Goal: Task Accomplishment & Management: Use online tool/utility

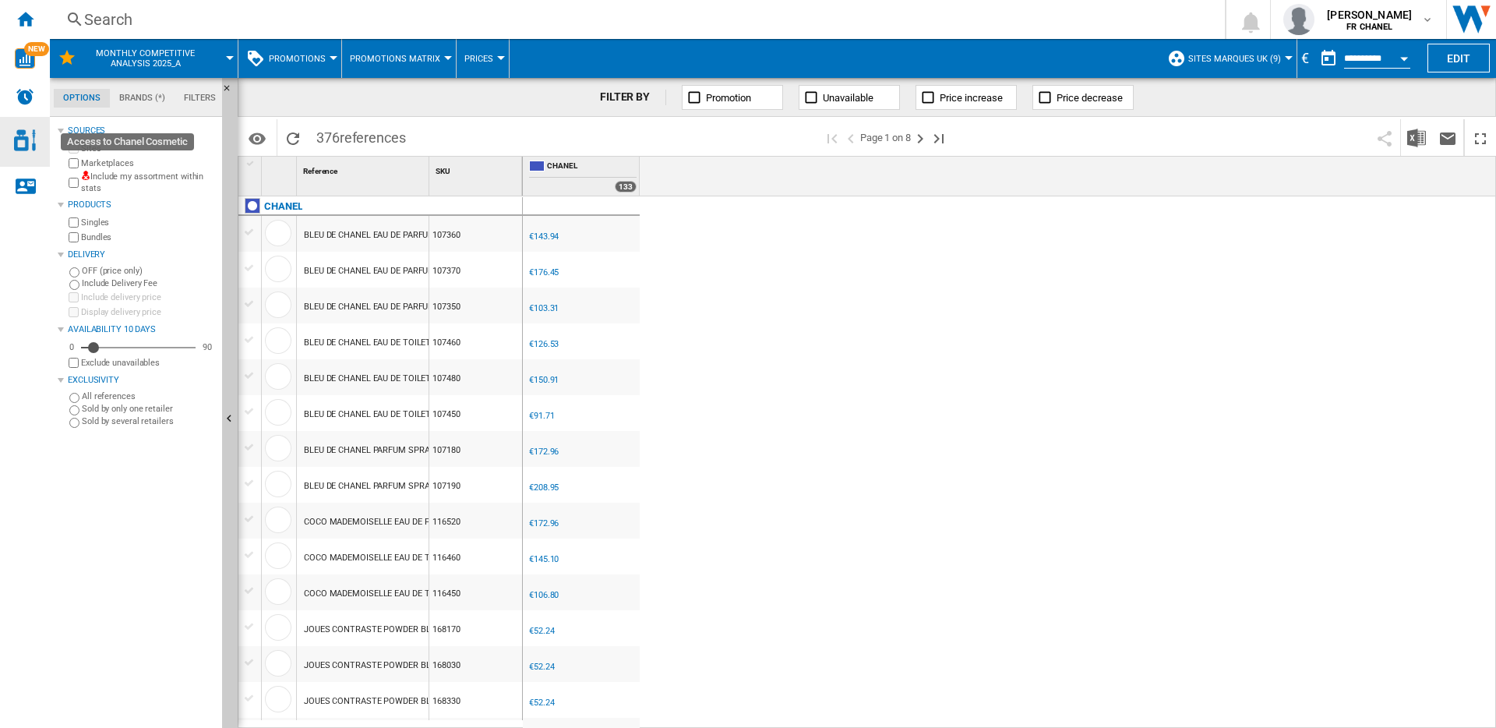
click at [22, 139] on img "Access to Chanel Cosmetic" at bounding box center [25, 140] width 22 height 22
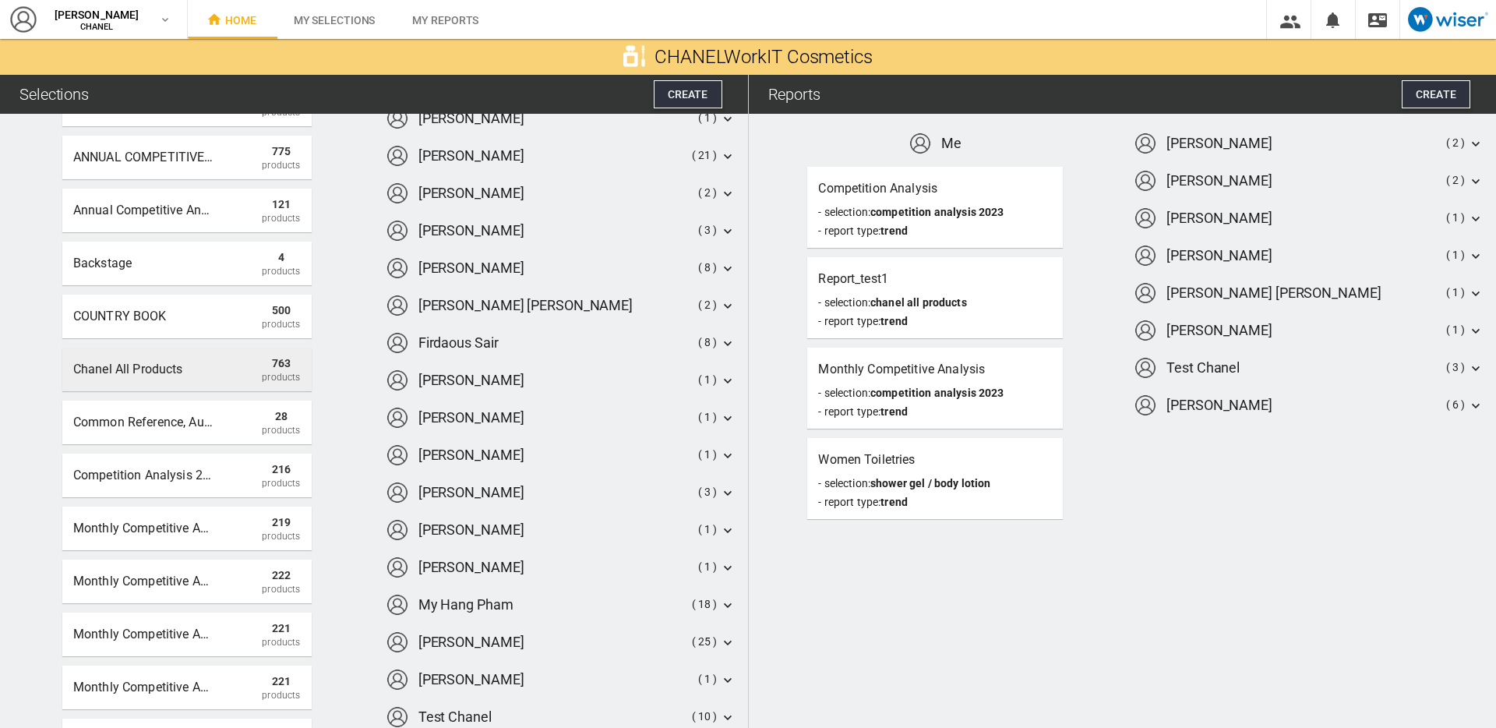
scroll to position [143, 0]
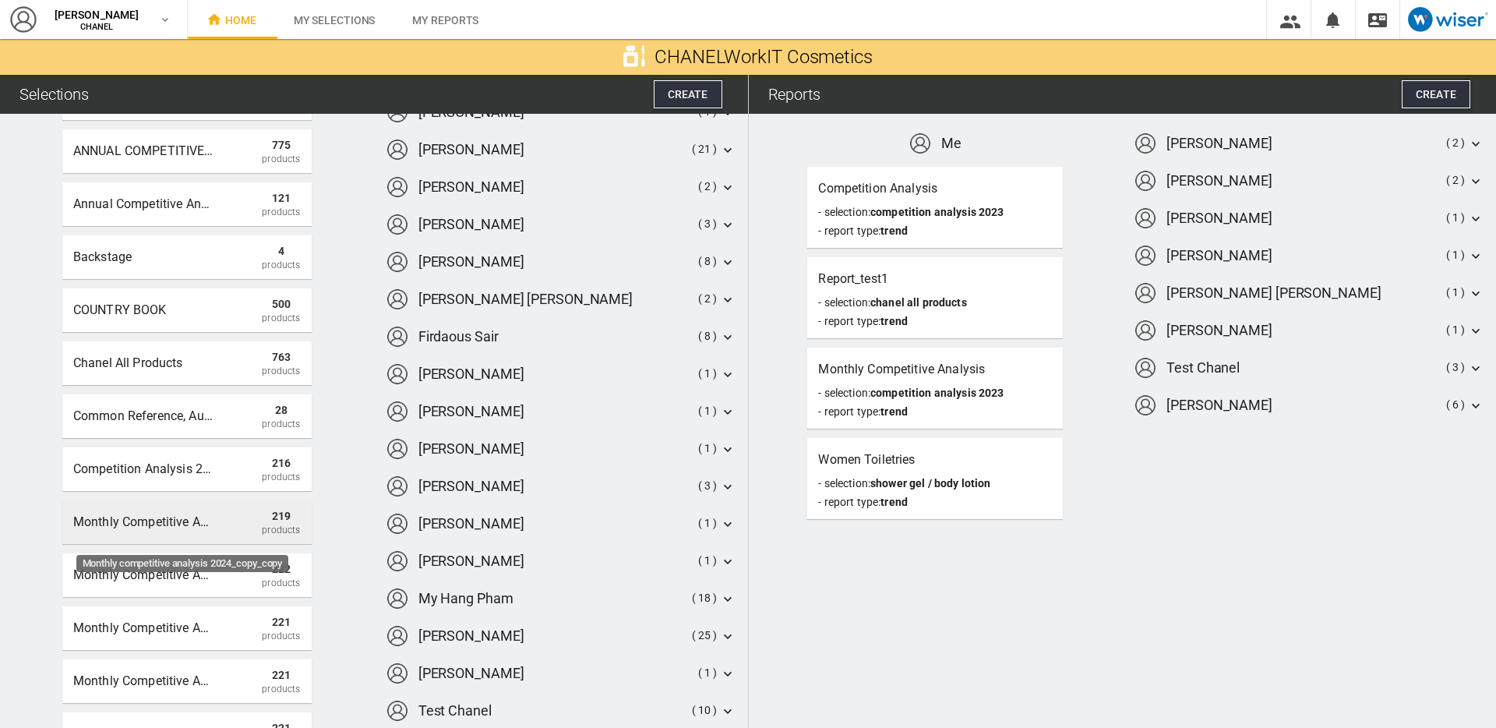
click at [151, 521] on div "Monthly competitive analysis 2024_copy_copy" at bounding box center [143, 522] width 140 height 28
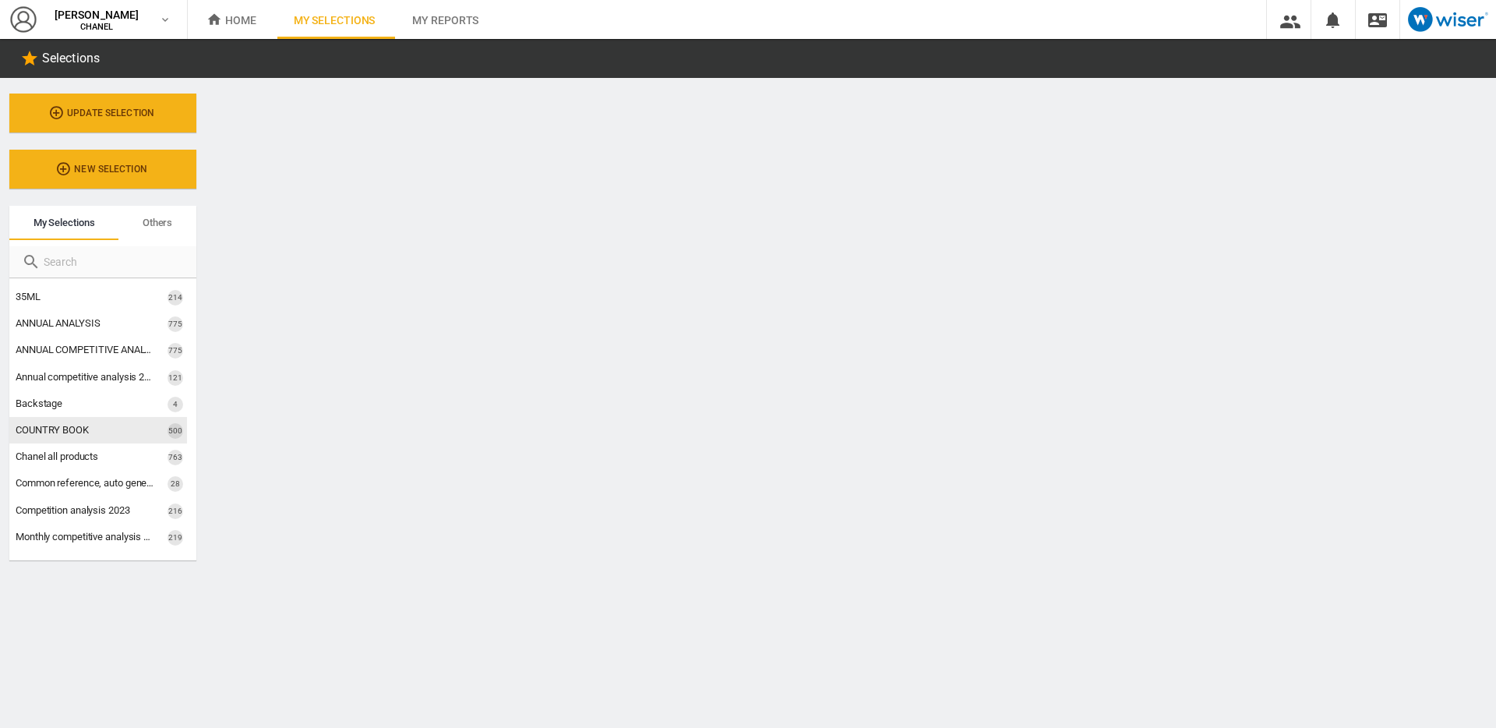
scroll to position [48, 0]
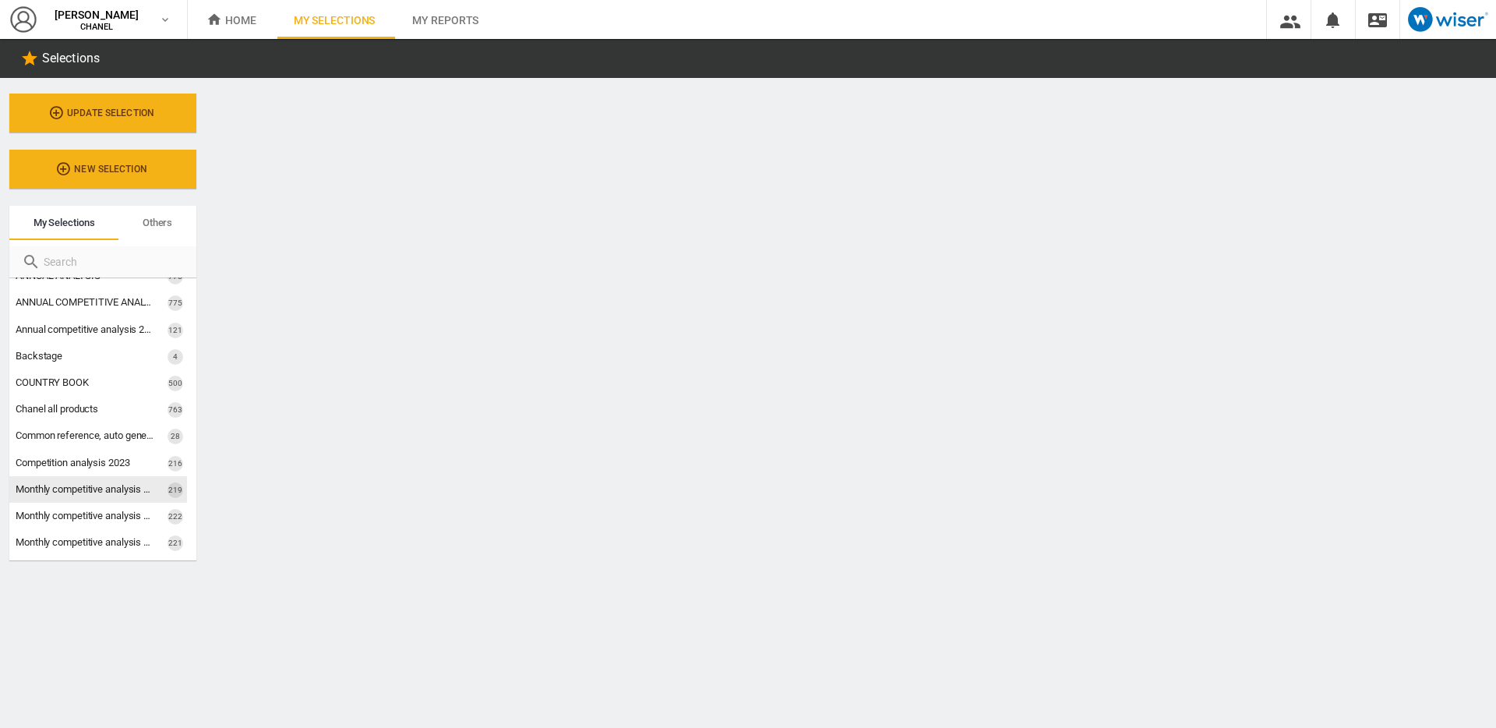
click at [90, 489] on span "Monthly competitive analysis 2024_copy_copy" at bounding box center [116, 489] width 200 height 12
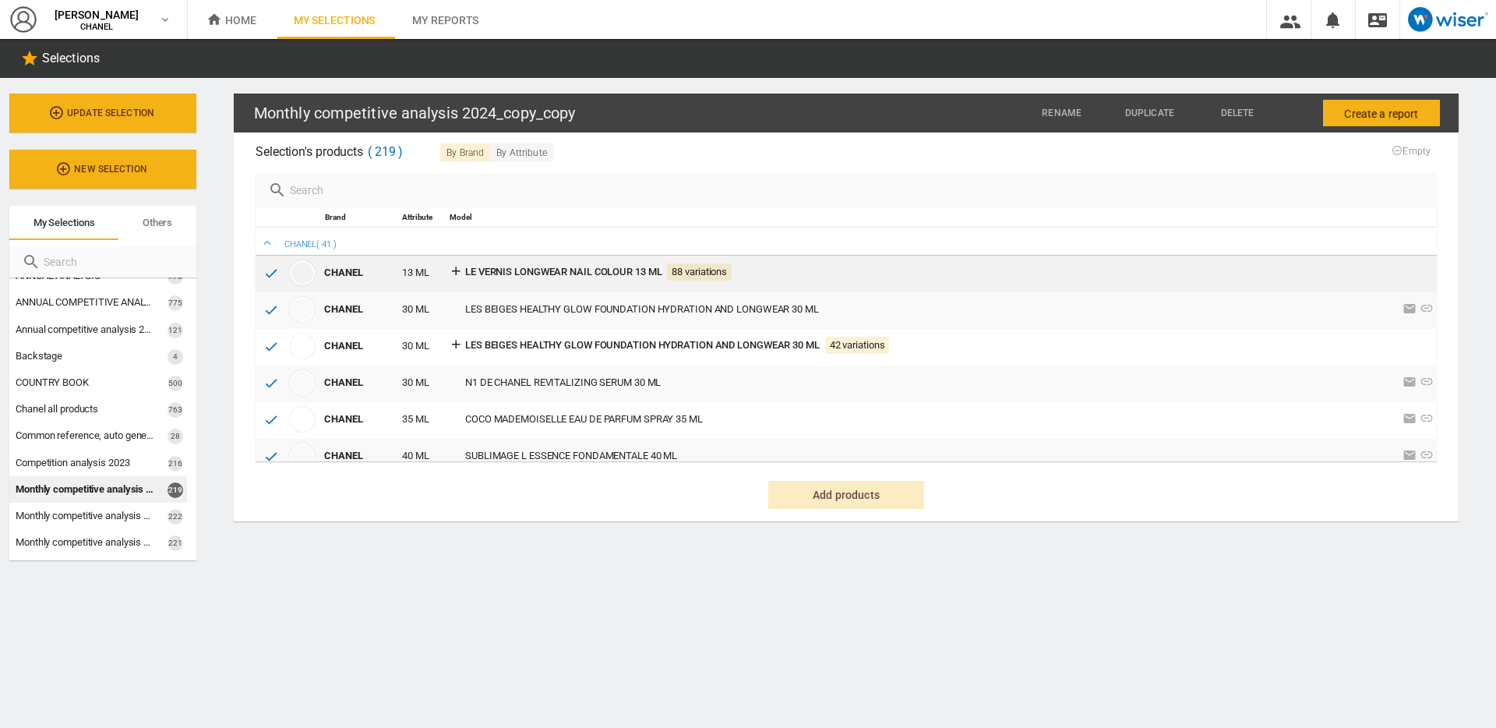
click at [456, 272] on icon at bounding box center [456, 270] width 14 height 14
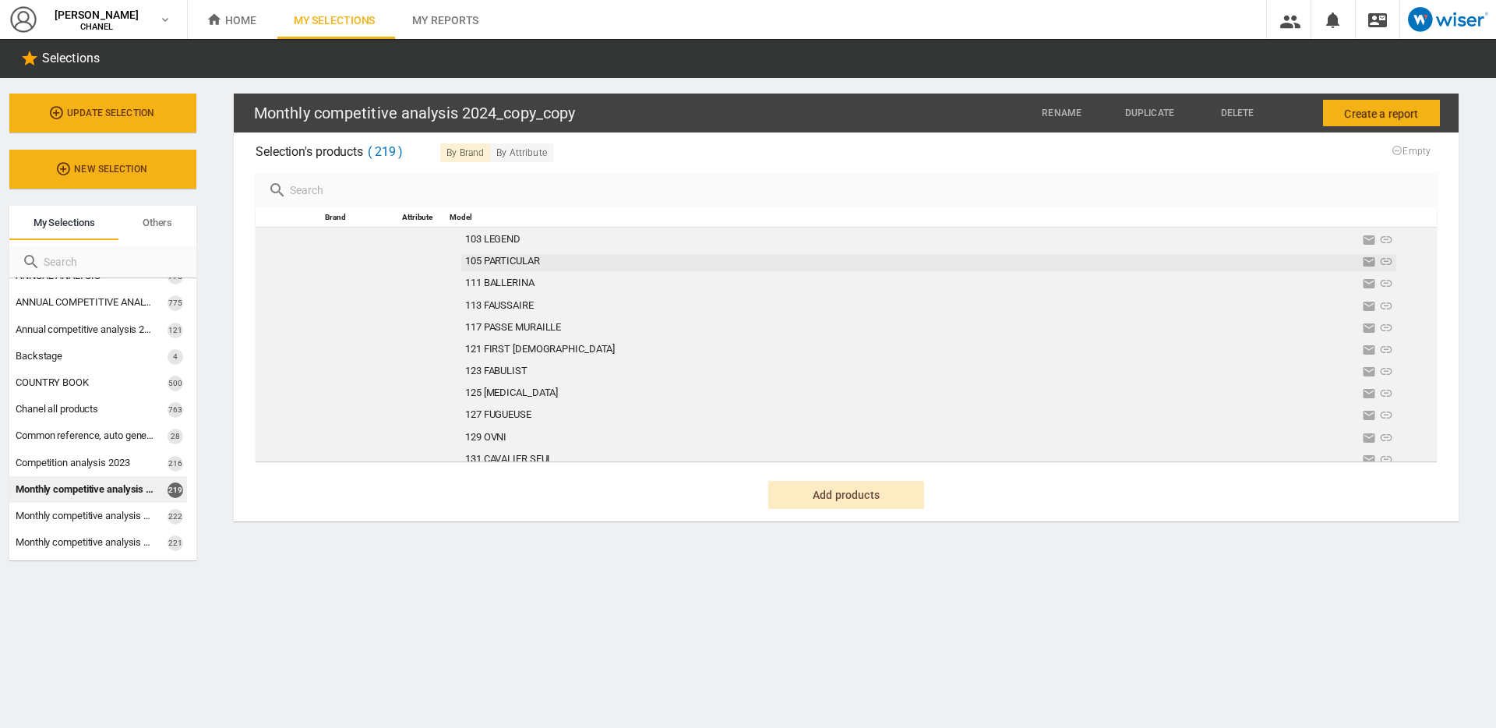
scroll to position [0, 0]
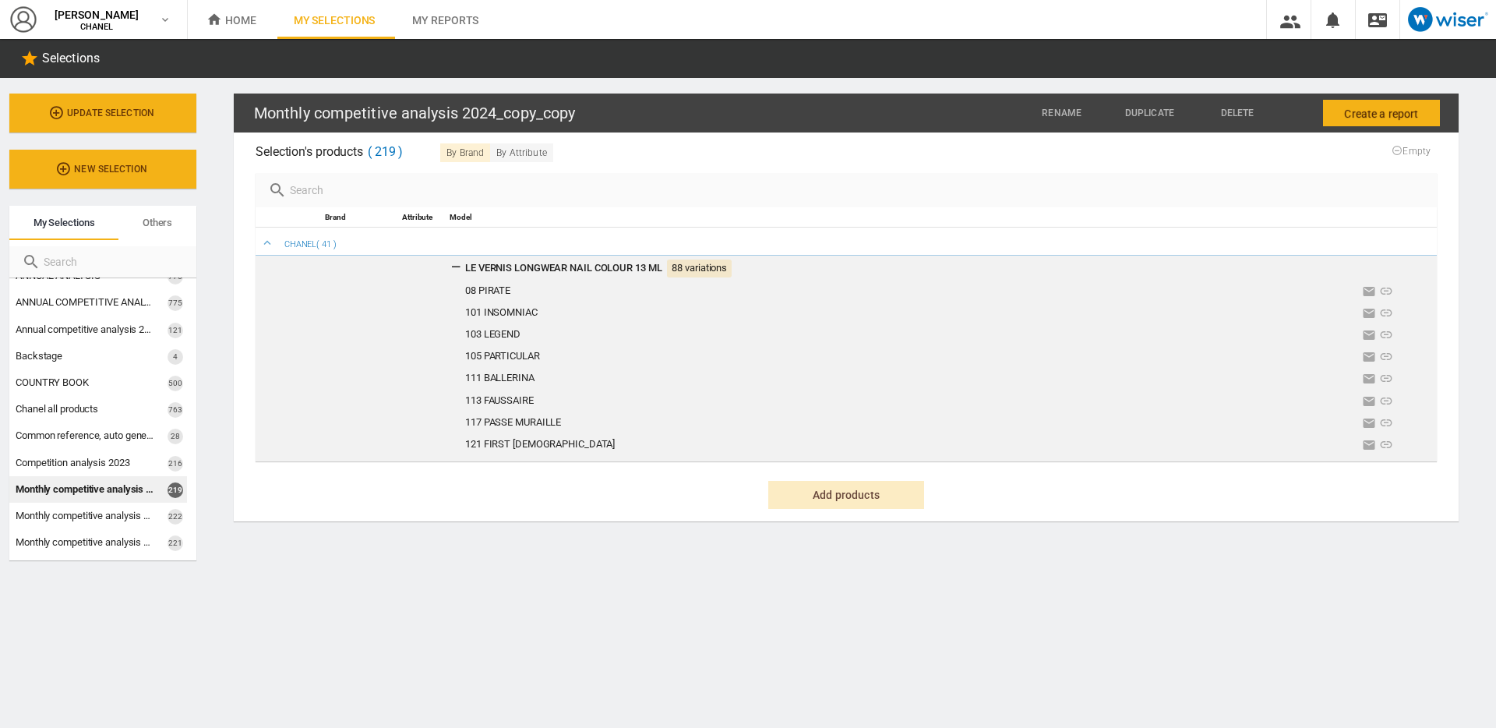
click at [454, 263] on icon at bounding box center [456, 266] width 14 height 14
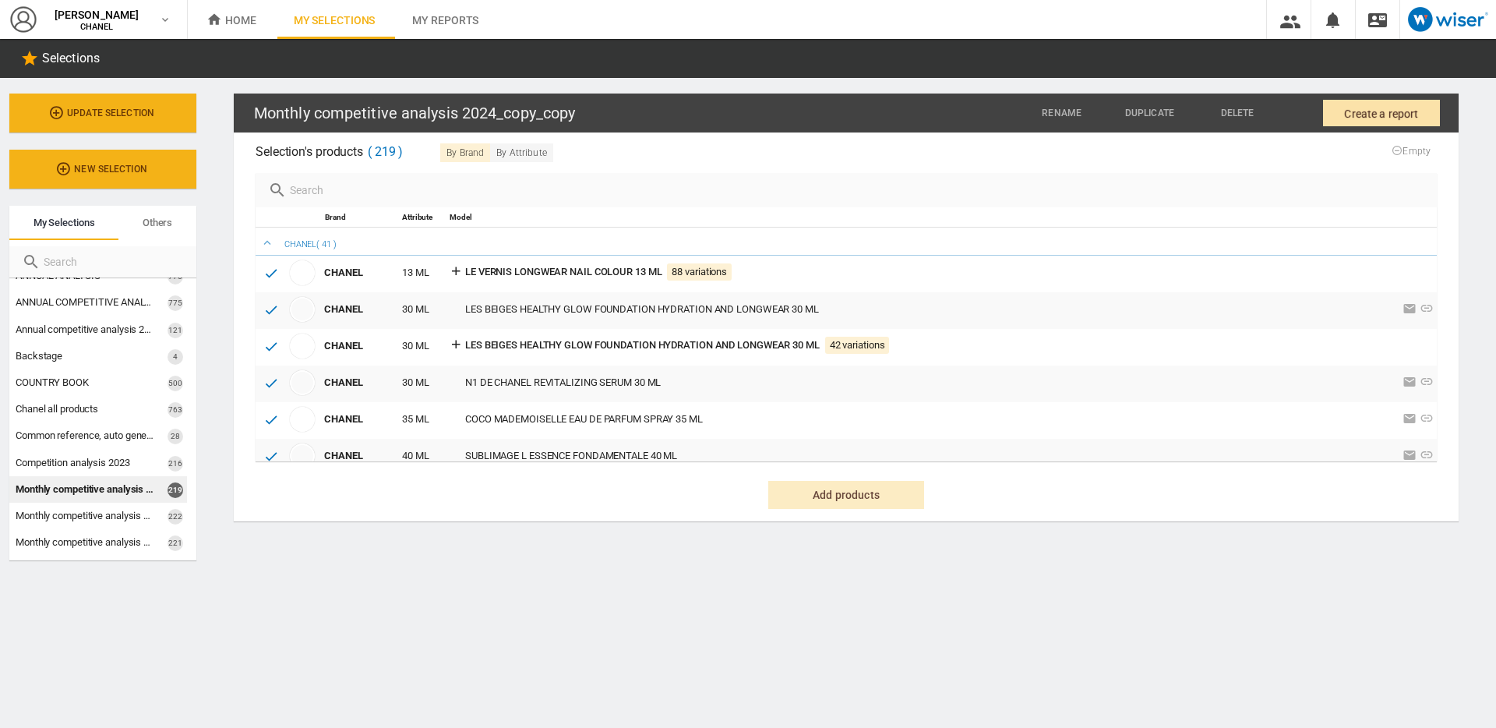
click at [1373, 111] on span "Create a report" at bounding box center [1381, 114] width 74 height 28
